Goal: Information Seeking & Learning: Learn about a topic

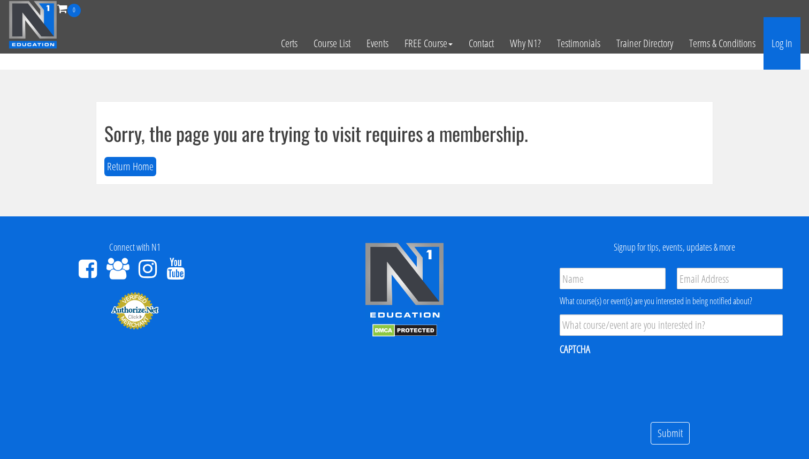
click at [780, 44] on link "Log In" at bounding box center [782, 43] width 37 height 52
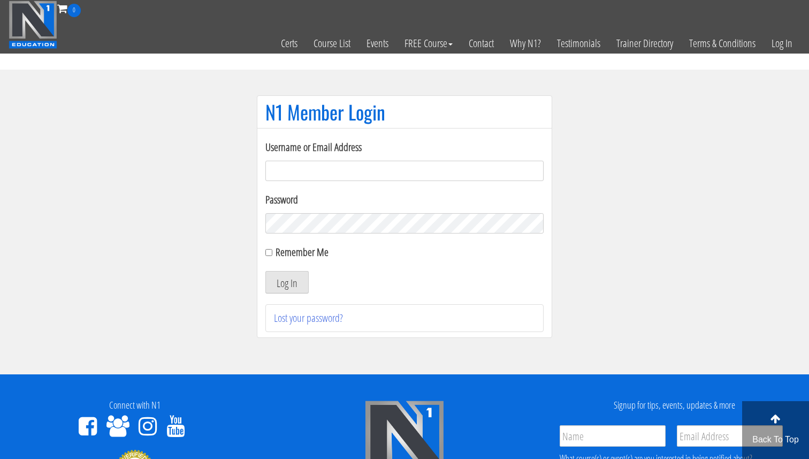
click at [378, 172] on input "Username or Email Address" at bounding box center [404, 171] width 278 height 20
type input "[EMAIL_ADDRESS][DOMAIN_NAME]"
click at [265, 271] on button "Log In" at bounding box center [286, 282] width 43 height 22
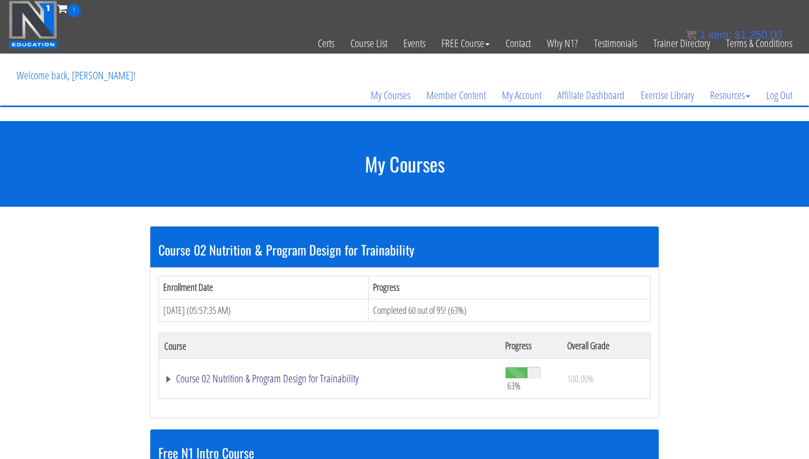
click at [229, 379] on link "Course 02 Nutrition & Program Design for Trainability" at bounding box center [329, 378] width 330 height 11
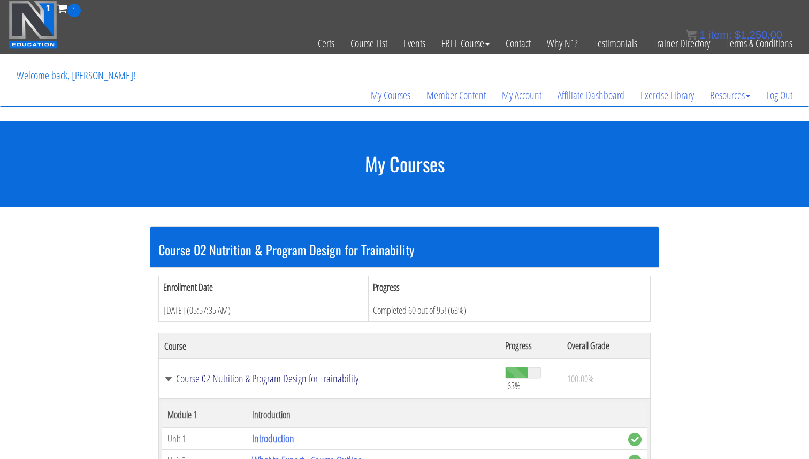
click at [230, 380] on link "Course 02 Nutrition & Program Design for Trainability" at bounding box center [329, 378] width 330 height 11
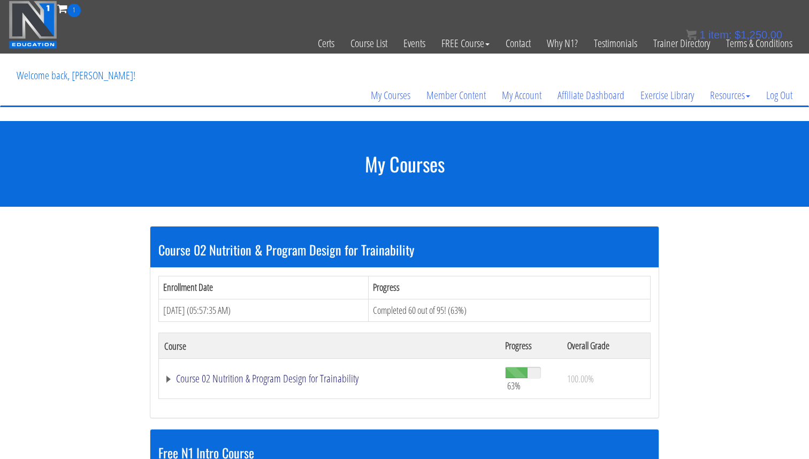
click at [238, 378] on link "Course 02 Nutrition & Program Design for Trainability" at bounding box center [329, 378] width 330 height 11
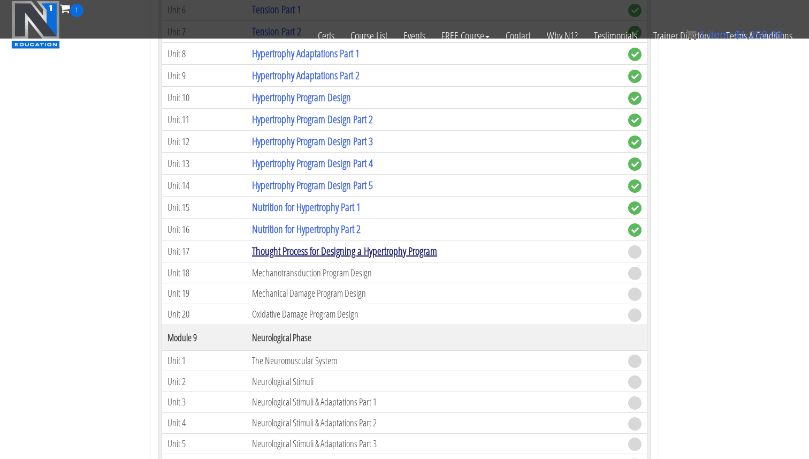
scroll to position [1617, 0]
click at [338, 248] on link "Thought Process for Designing a Hypertrophy Program" at bounding box center [344, 249] width 185 height 14
